Goal: Find specific page/section: Find specific page/section

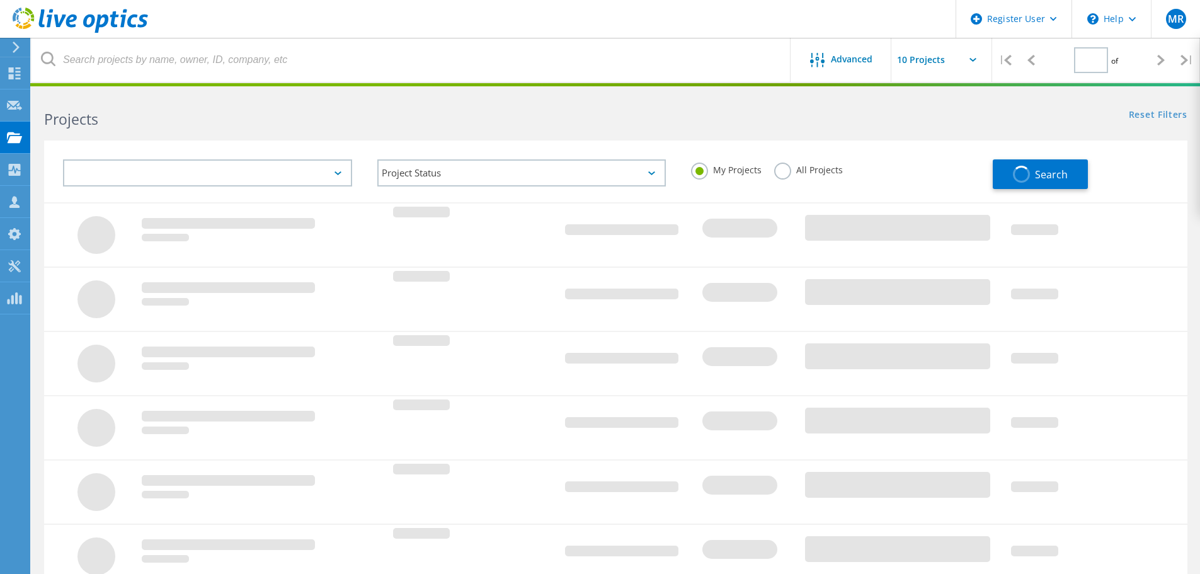
type input "1"
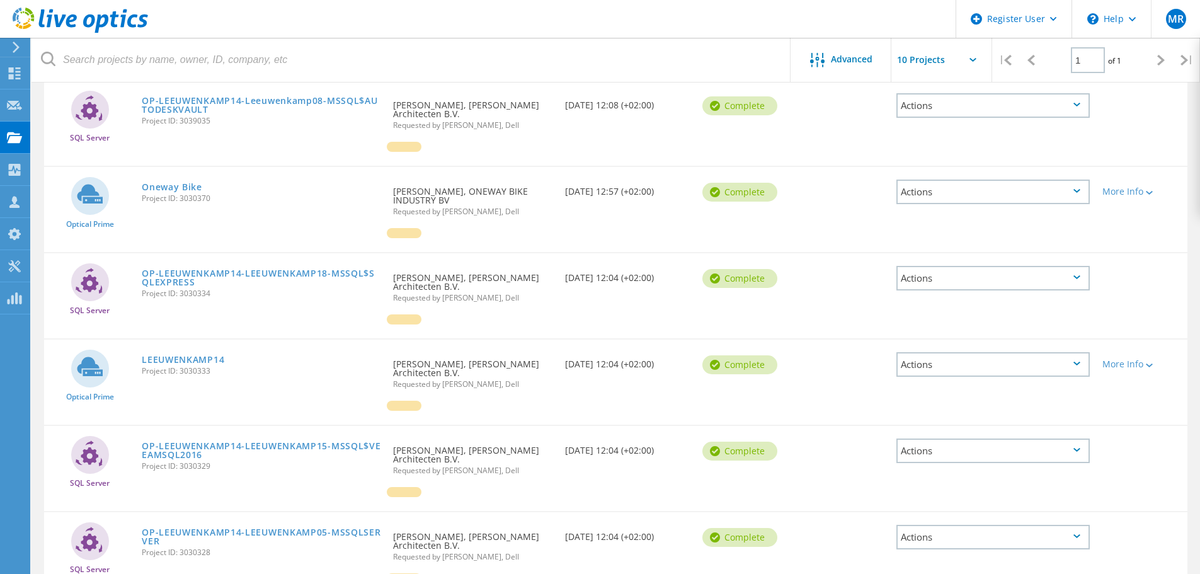
scroll to position [99, 0]
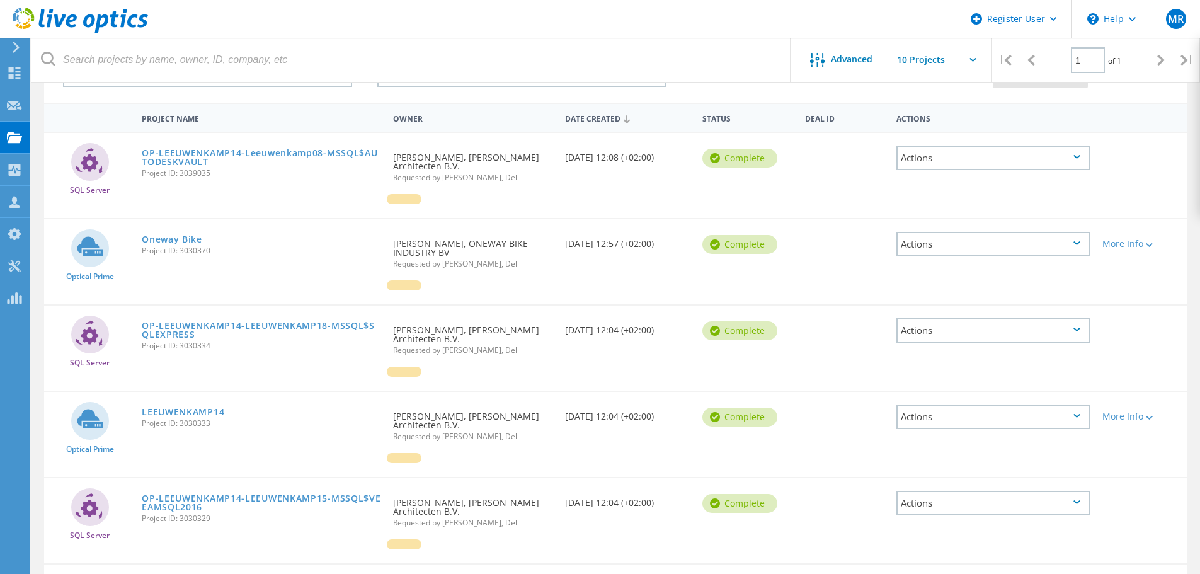
click at [183, 407] on link "LEEUWENKAMP14" at bounding box center [183, 411] width 82 height 9
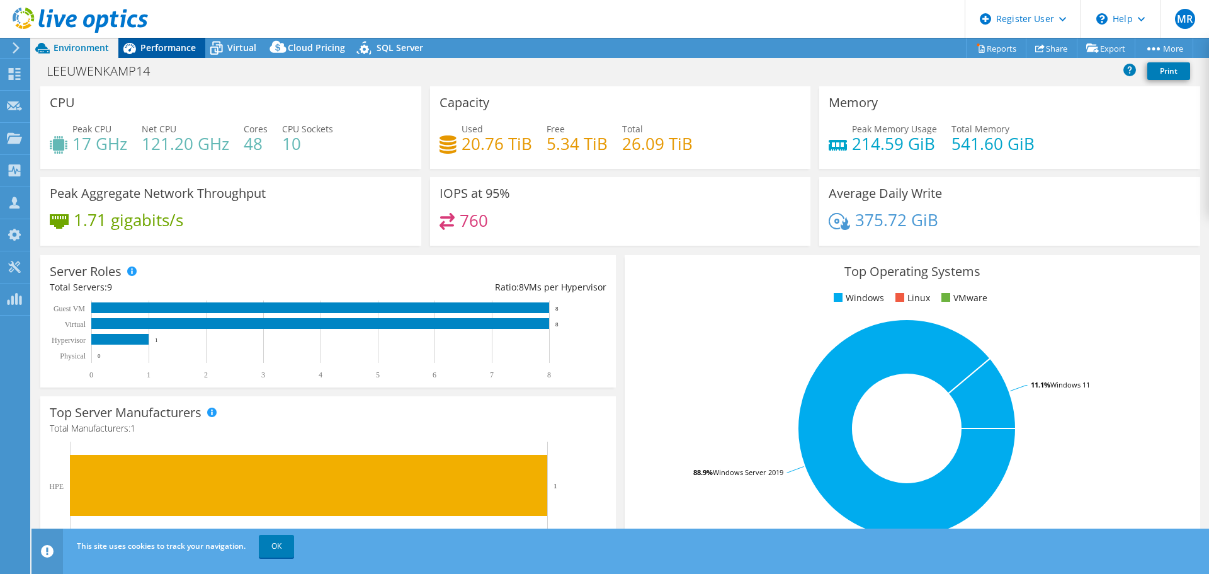
click at [171, 42] on span "Performance" at bounding box center [167, 48] width 55 height 12
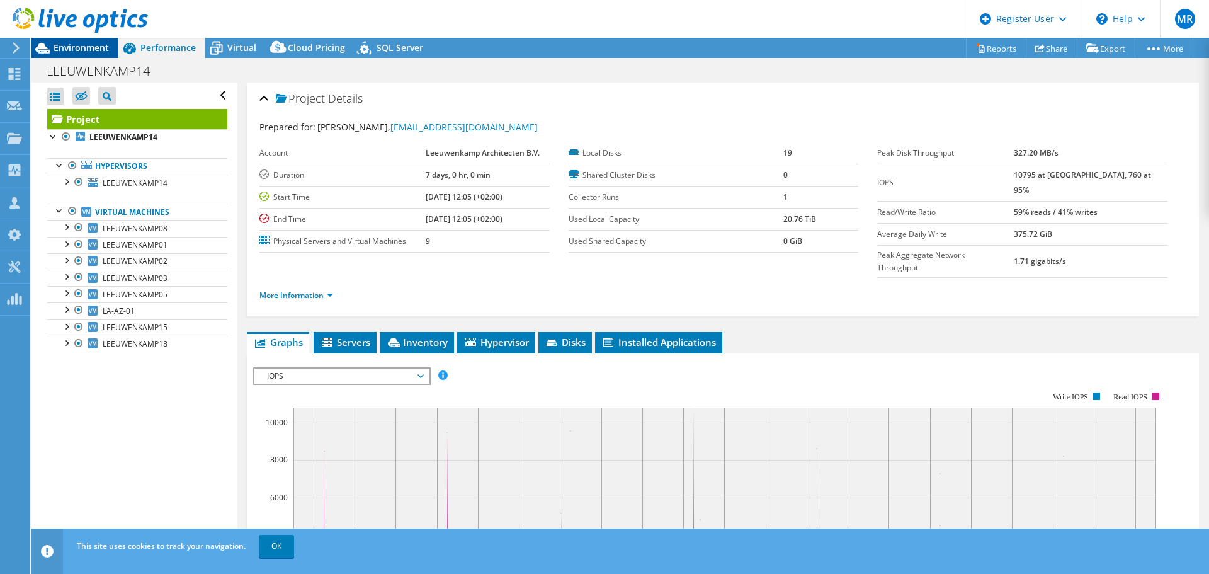
click at [117, 52] on div "Environment" at bounding box center [74, 48] width 87 height 20
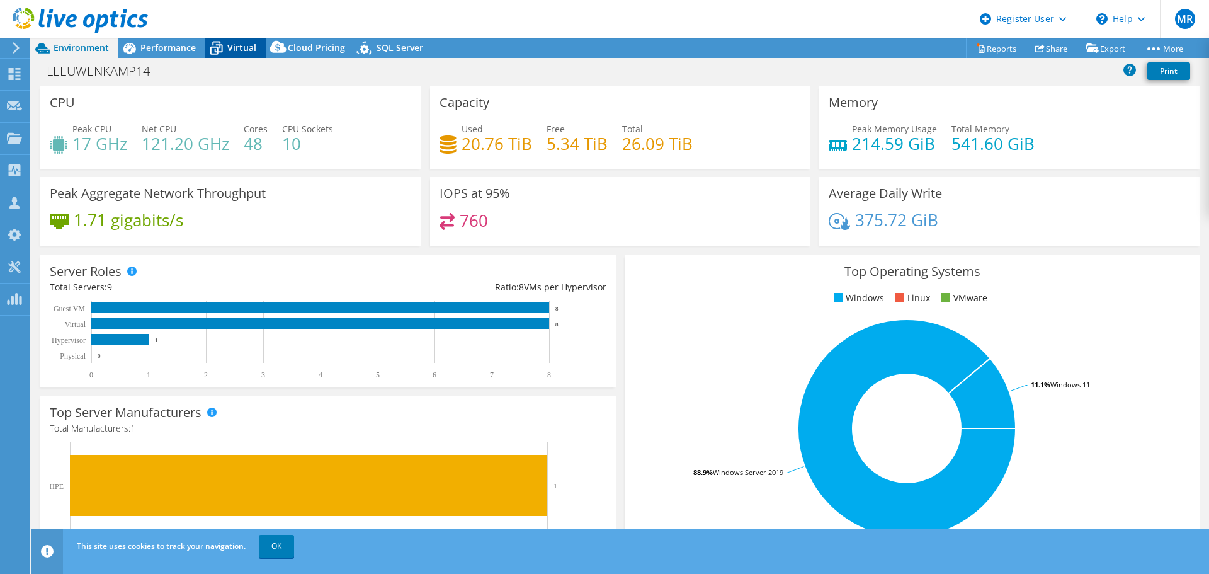
click at [234, 48] on span "Virtual" at bounding box center [241, 48] width 29 height 12
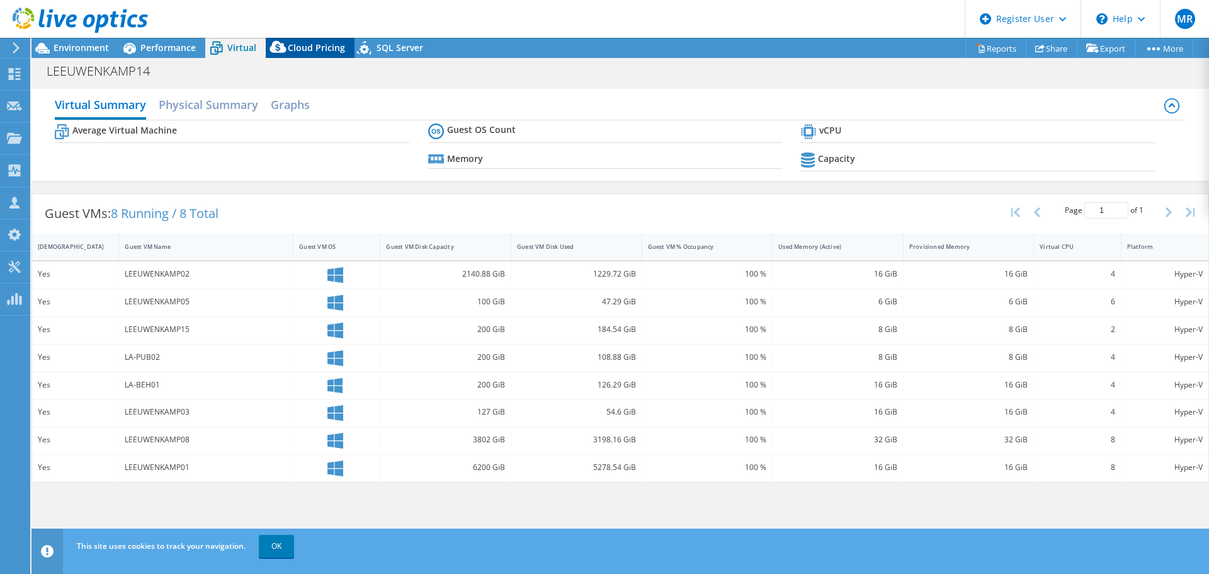
click at [294, 48] on span "Cloud Pricing" at bounding box center [316, 48] width 57 height 12
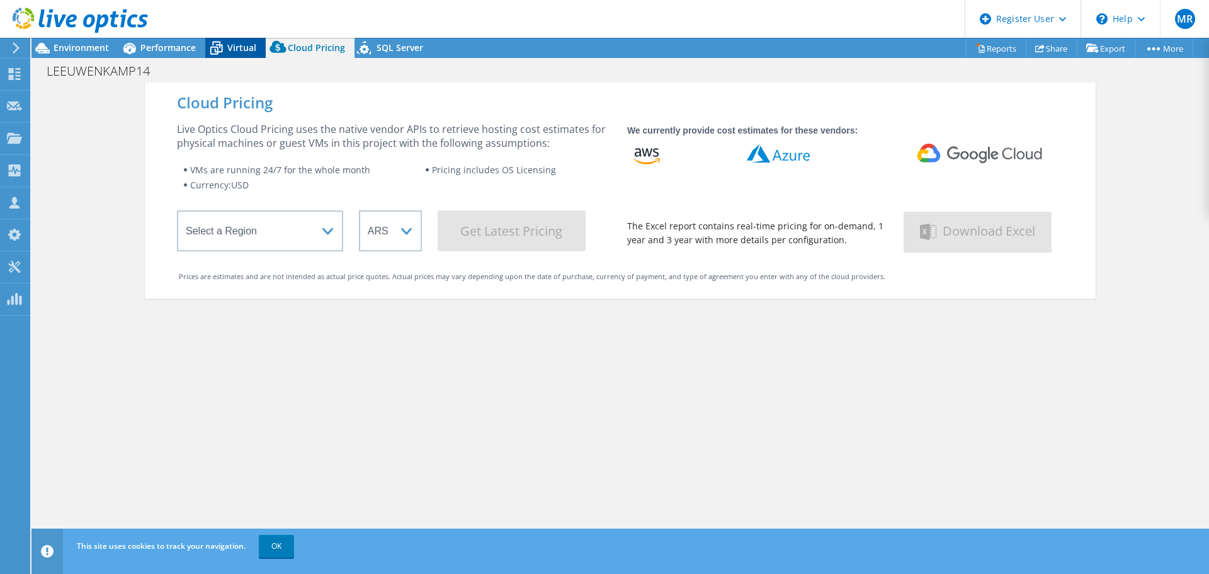
click at [252, 52] on span "Virtual" at bounding box center [241, 48] width 29 height 12
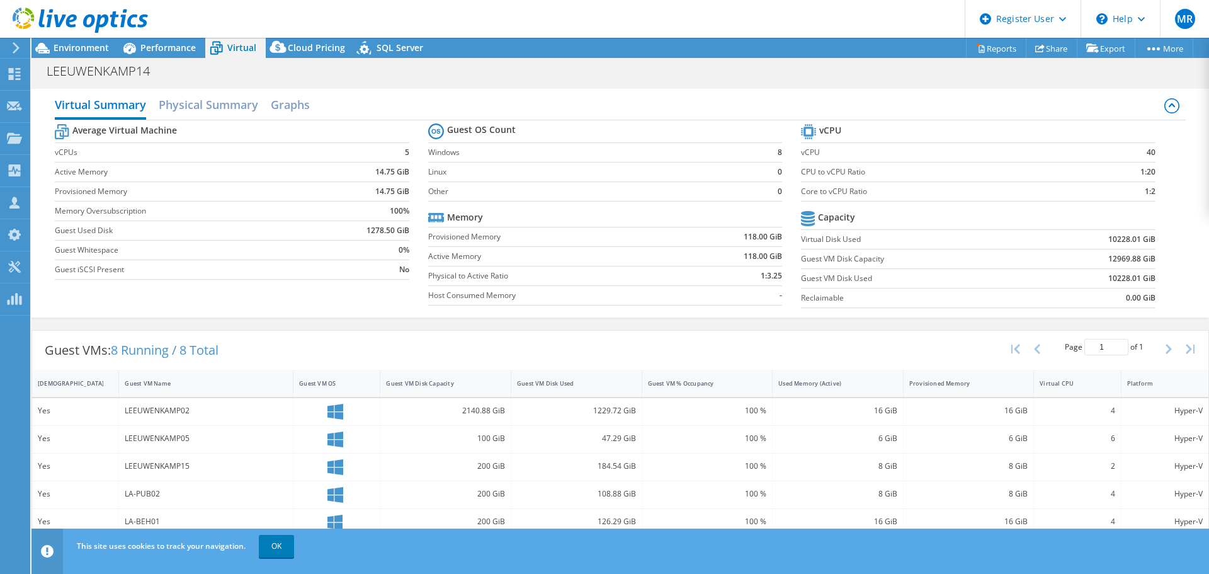
click at [206, 53] on icon at bounding box center [216, 48] width 22 height 22
click at [166, 54] on div "Performance" at bounding box center [161, 48] width 87 height 20
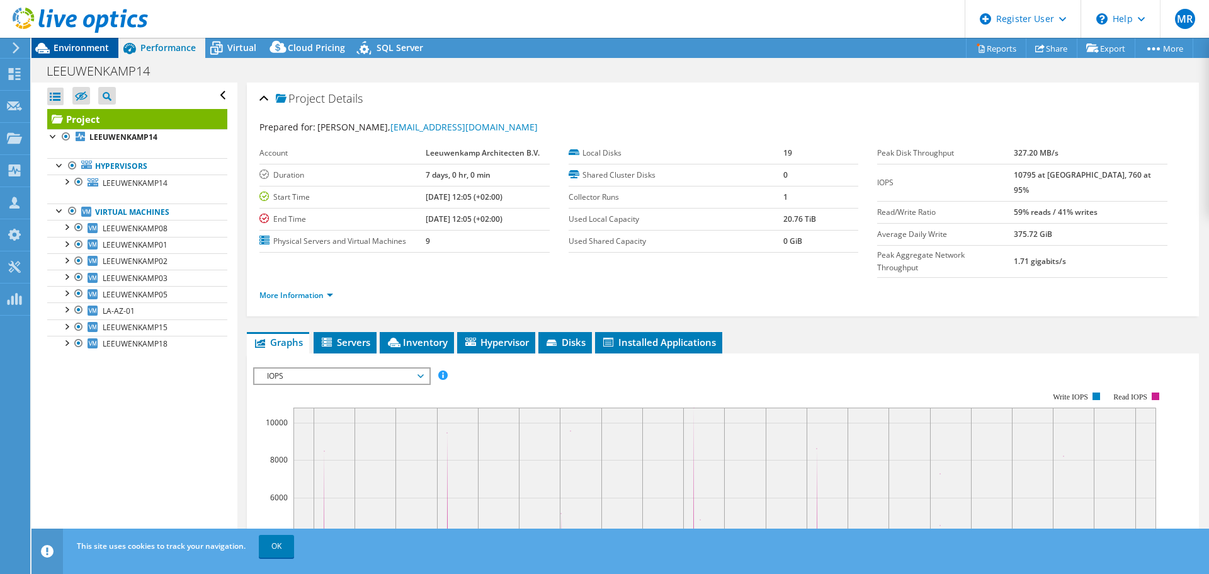
click at [102, 52] on span "Environment" at bounding box center [81, 48] width 55 height 12
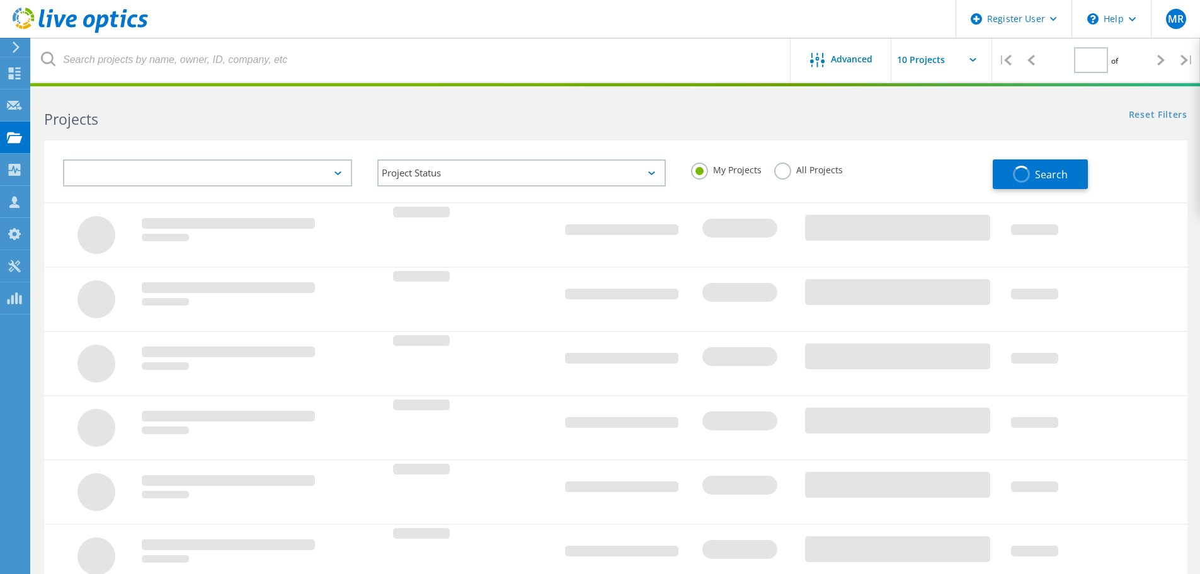
type input "1"
